Goal: Entertainment & Leisure: Consume media (video, audio)

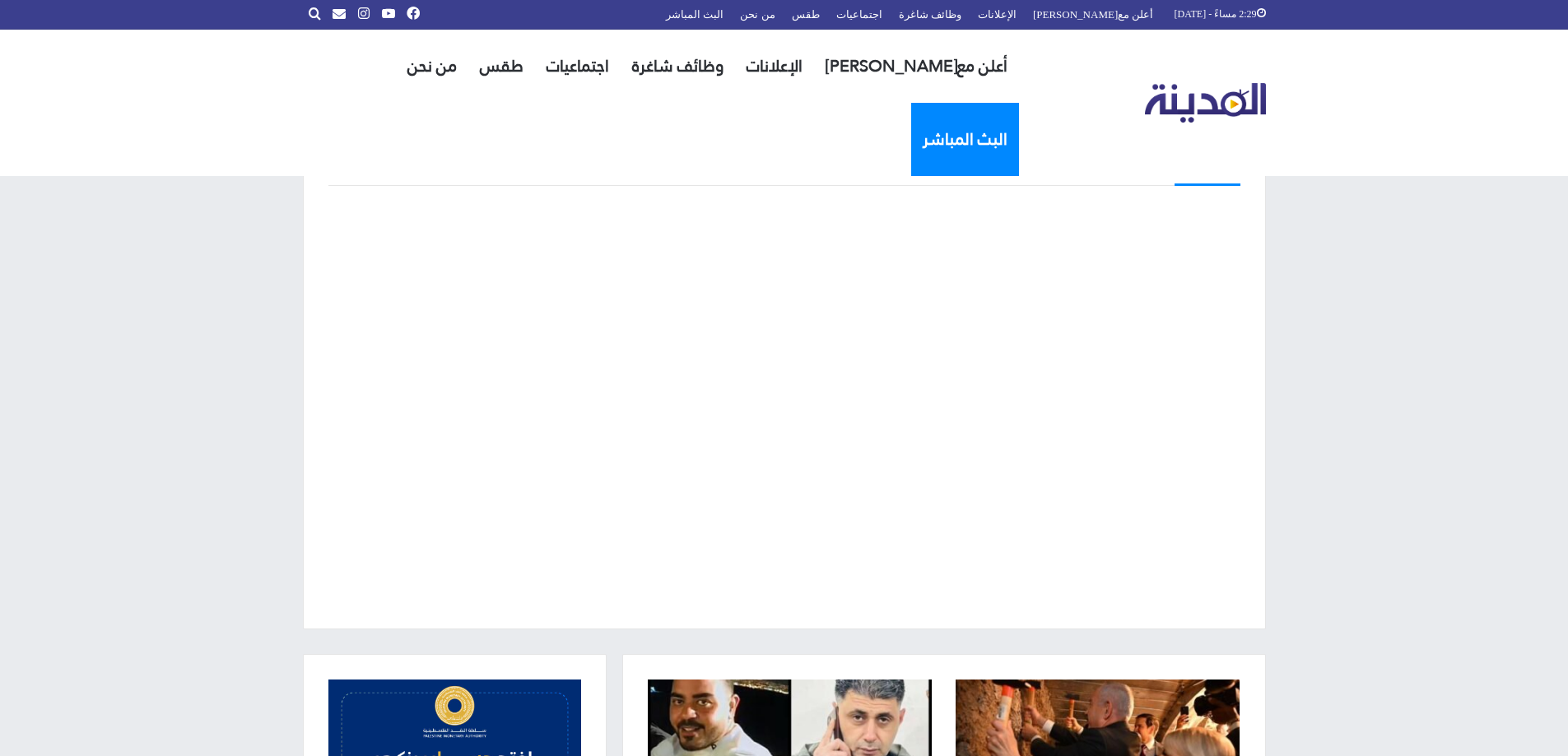
click at [912, 103] on link "البث المباشر" at bounding box center [965, 139] width 108 height 73
